Goal: Find contact information: Find contact information

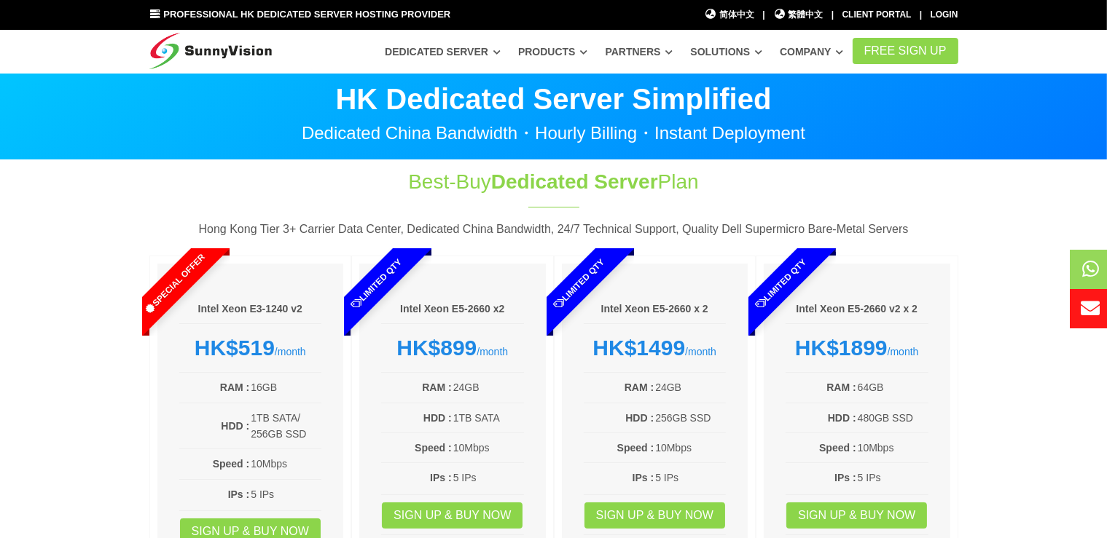
click at [15, 216] on section "Best-Buy Dedicated Server Plan Hong Kong Tier 3+ Carrier Data Center, Dedicated…" at bounding box center [553, 392] width 1107 height 465
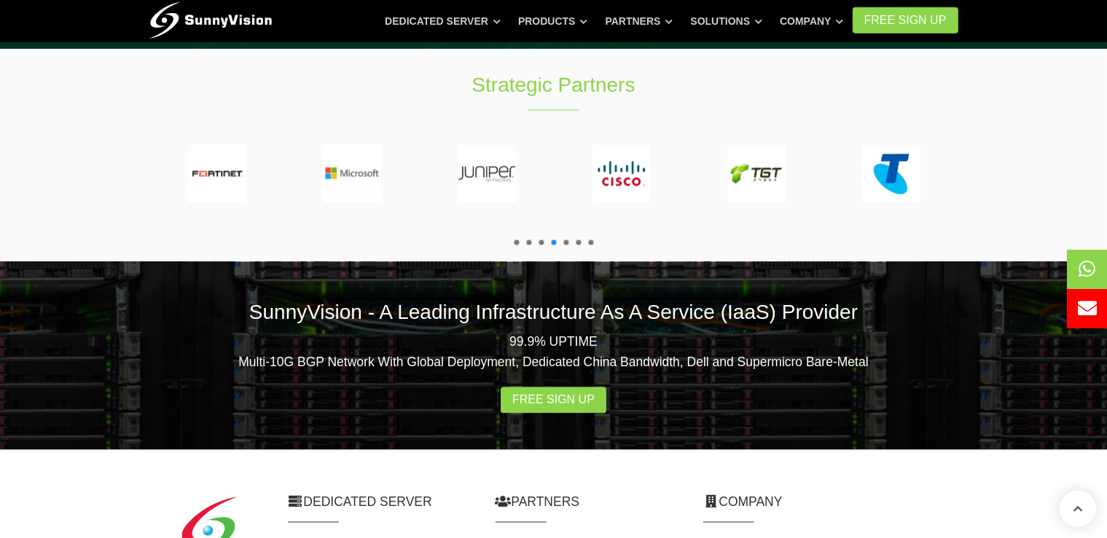
scroll to position [2805, 0]
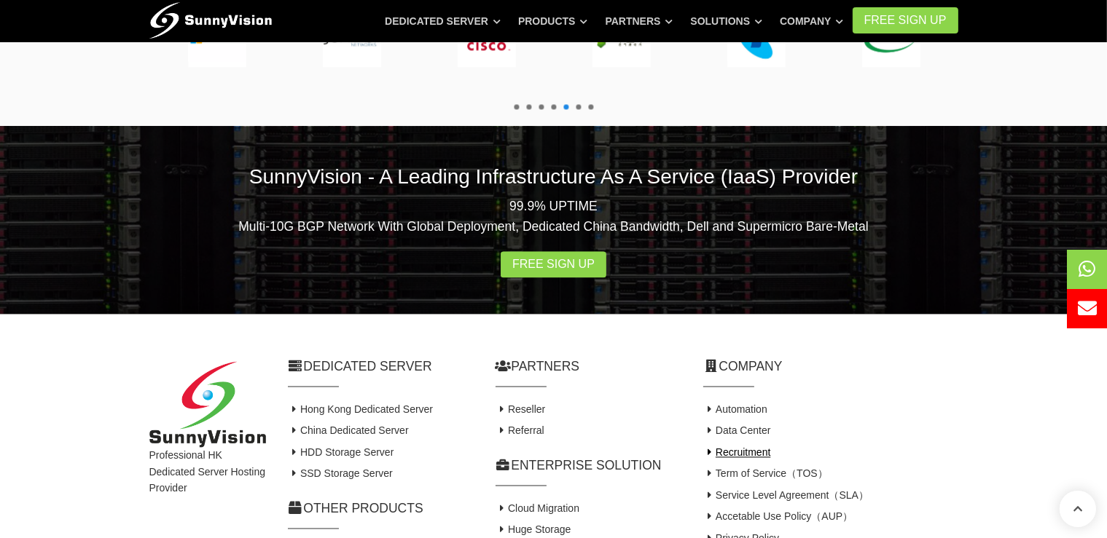
click at [742, 447] on link "Recruitment" at bounding box center [737, 453] width 68 height 12
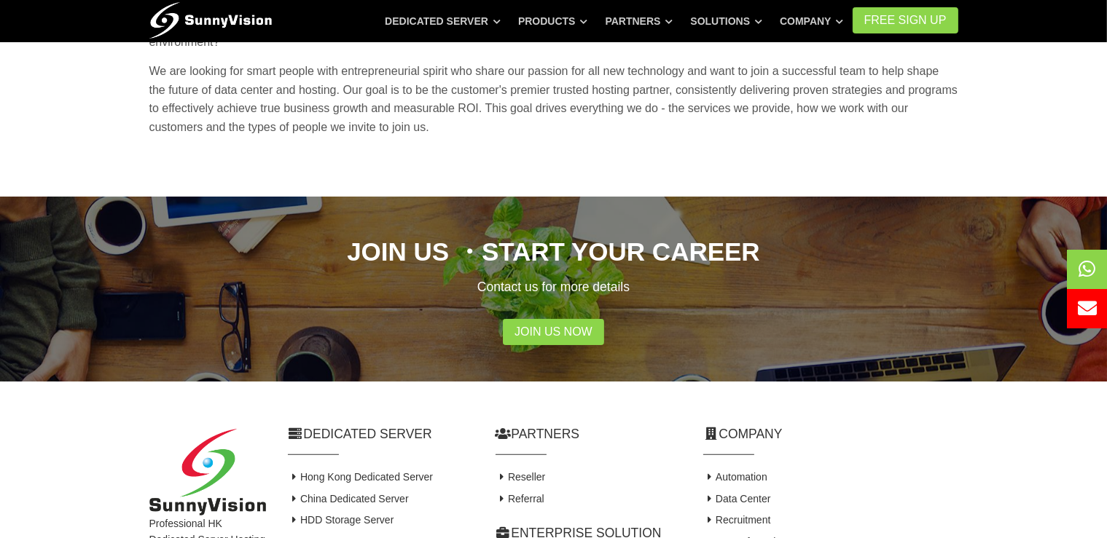
scroll to position [254, 0]
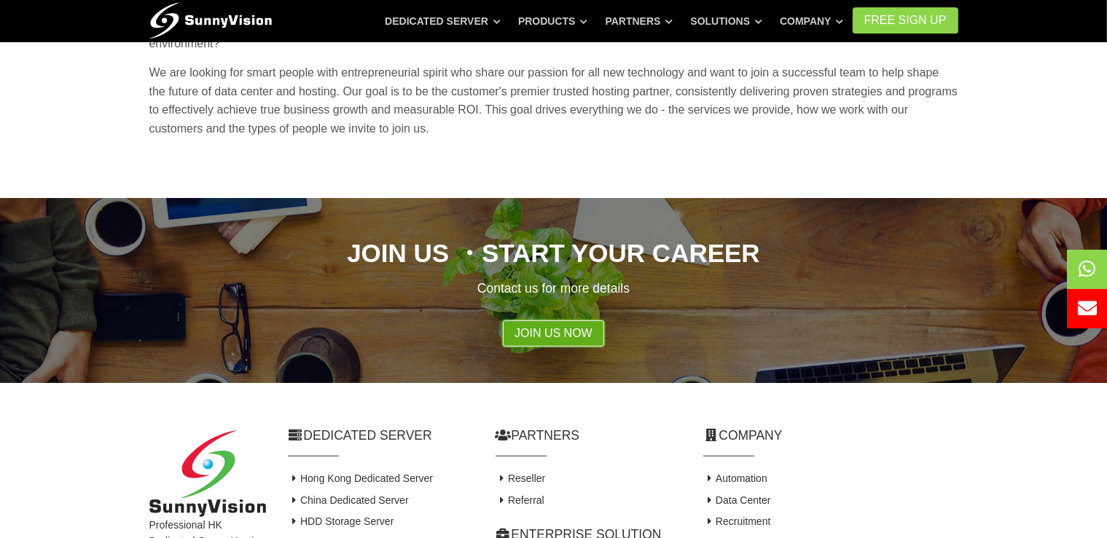
click at [567, 321] on link "Join Us Now" at bounding box center [553, 334] width 101 height 26
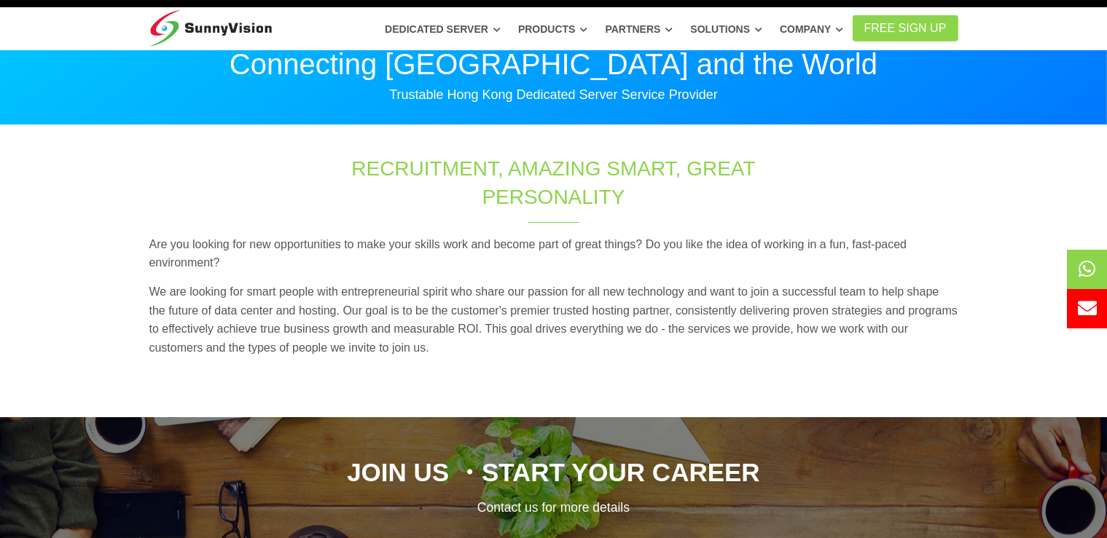
scroll to position [0, 0]
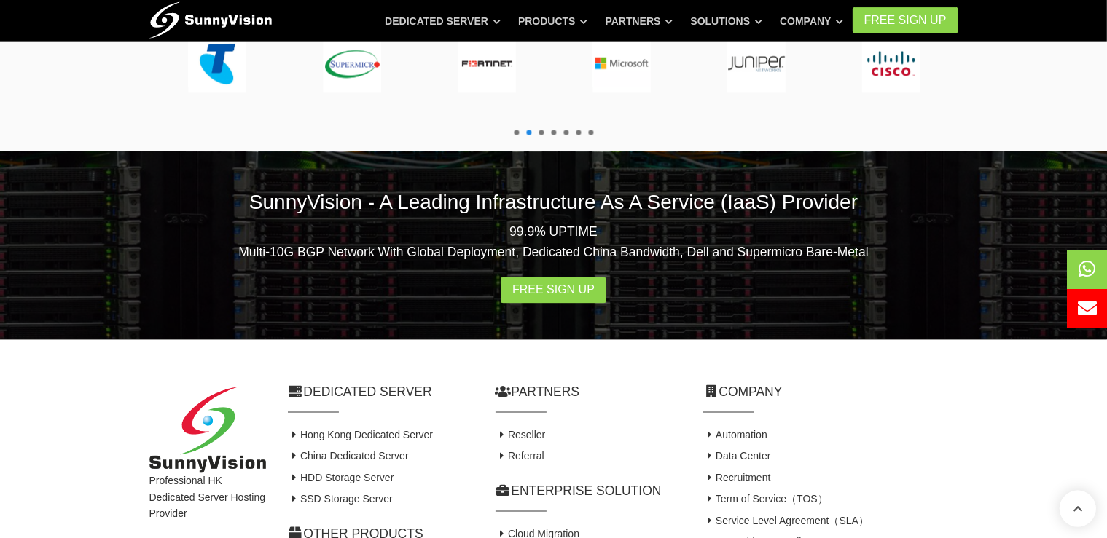
scroll to position [2805, 0]
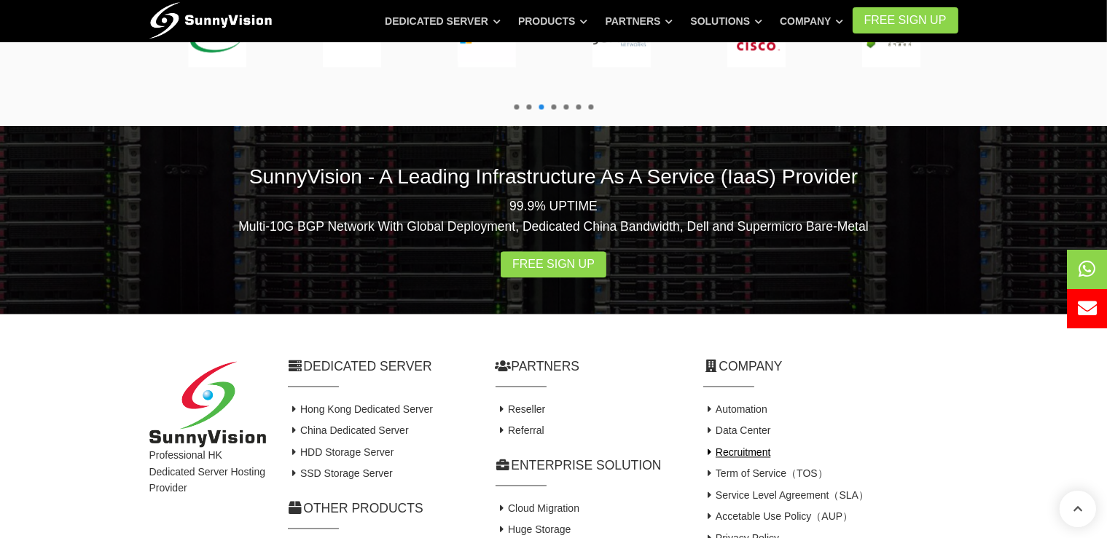
click at [743, 447] on link "Recruitment" at bounding box center [737, 453] width 68 height 12
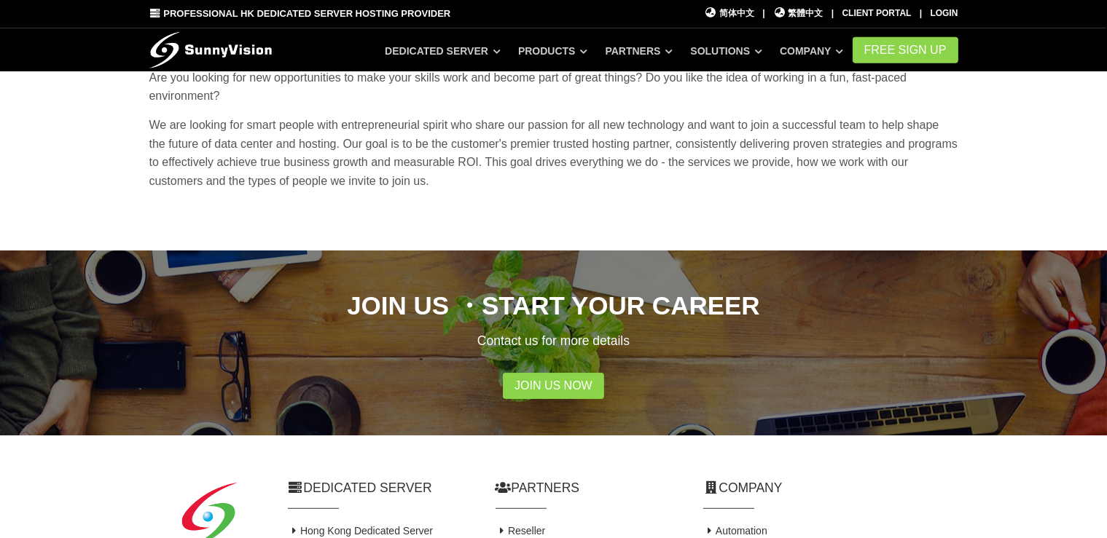
scroll to position [240, 0]
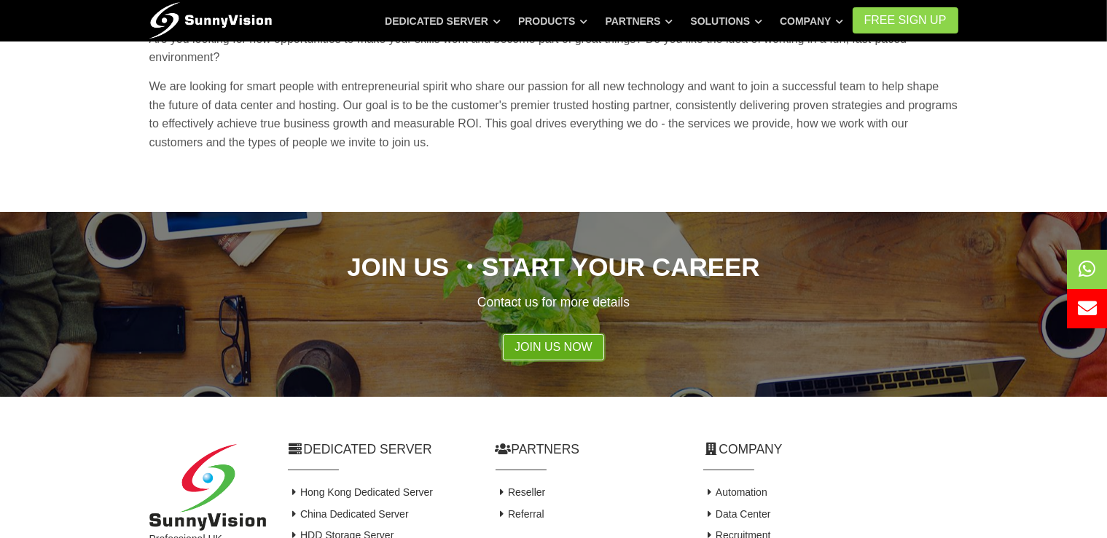
click at [540, 334] on link "Join Us Now" at bounding box center [553, 347] width 101 height 26
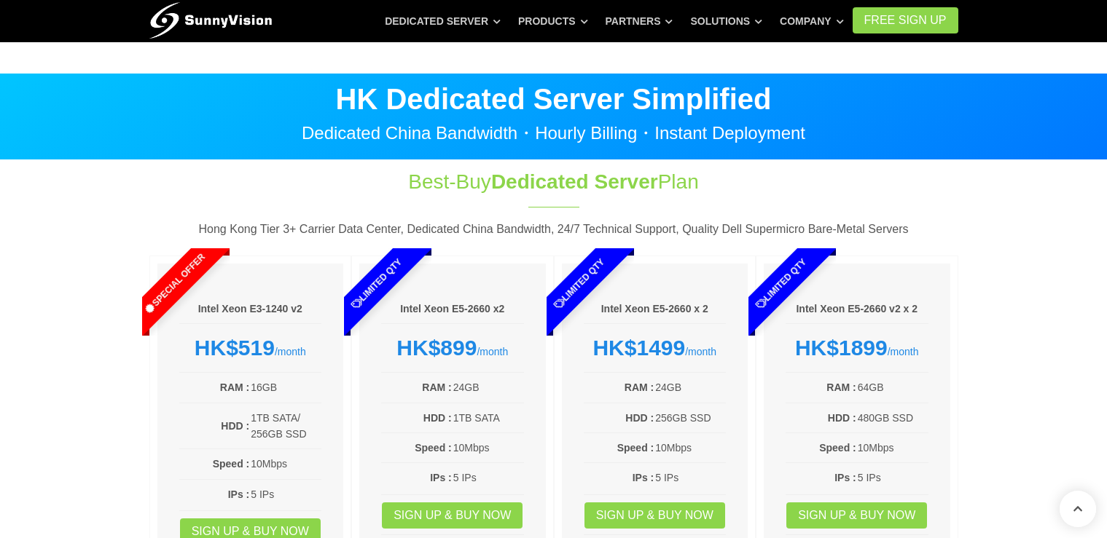
scroll to position [2740, 0]
